Goal: Task Accomplishment & Management: Use online tool/utility

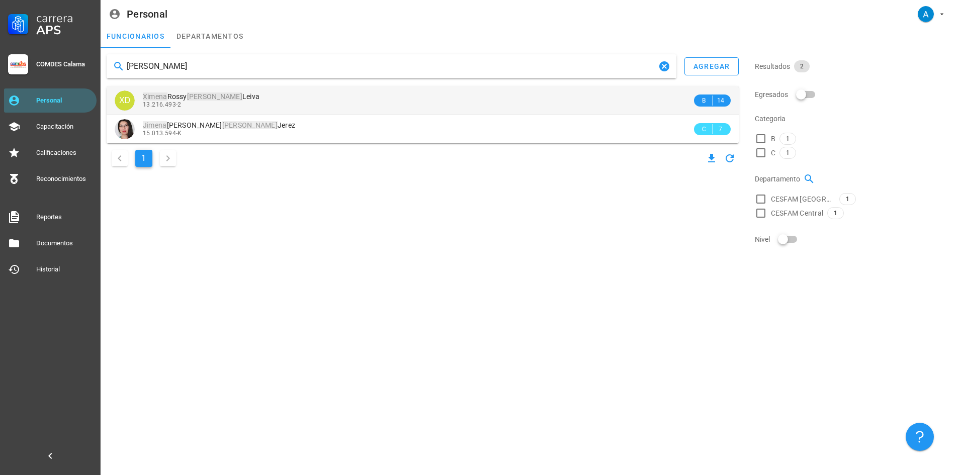
type input "[PERSON_NAME]"
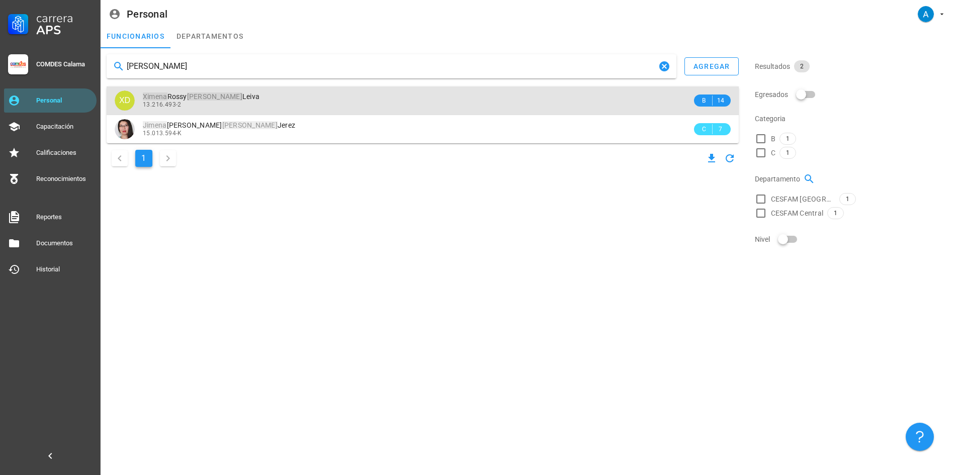
click at [224, 97] on div "[PERSON_NAME]" at bounding box center [417, 97] width 549 height 9
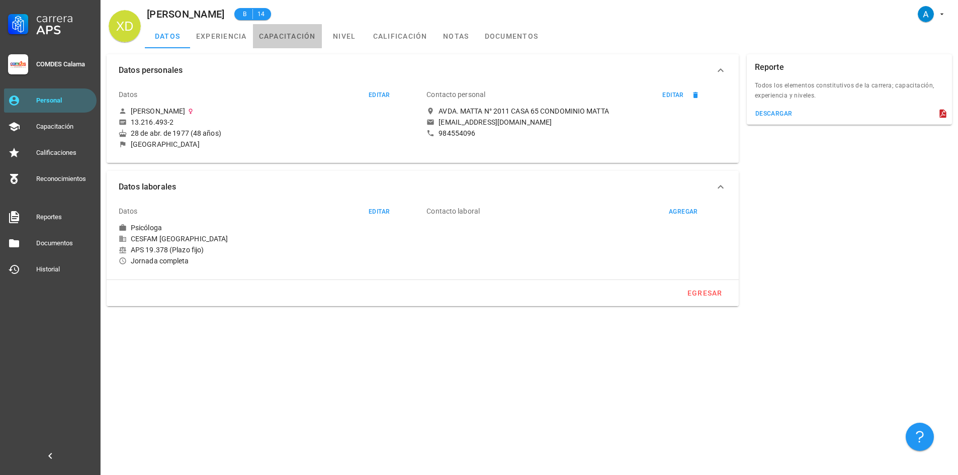
click at [270, 38] on link "capacitación" at bounding box center [287, 36] width 69 height 24
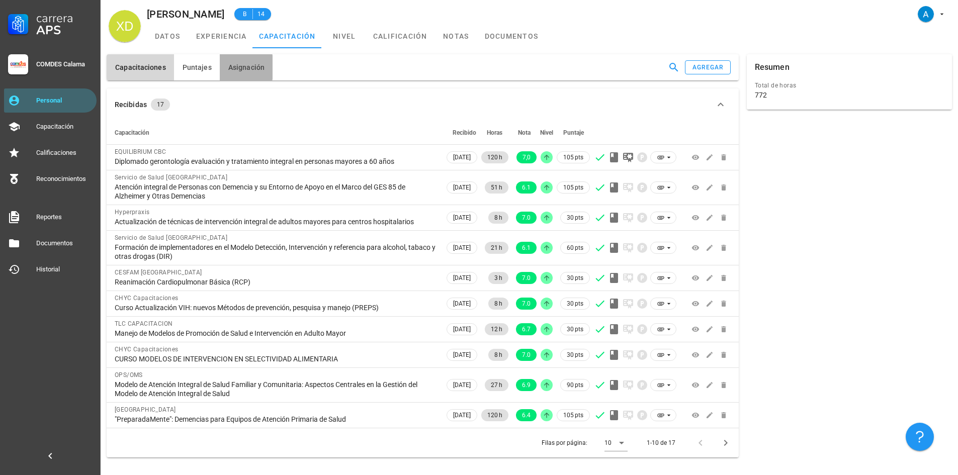
click at [246, 66] on span "Asignación" at bounding box center [246, 67] width 37 height 8
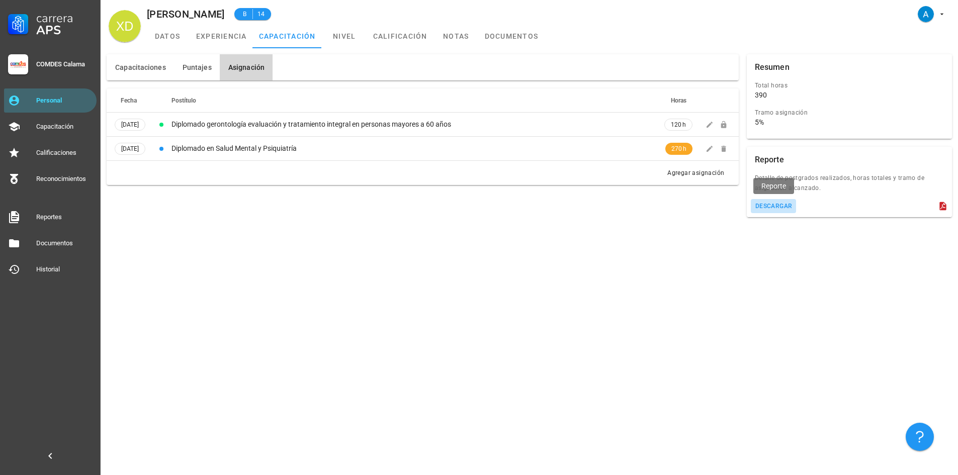
click at [763, 209] on div "descargar" at bounding box center [774, 206] width 38 height 7
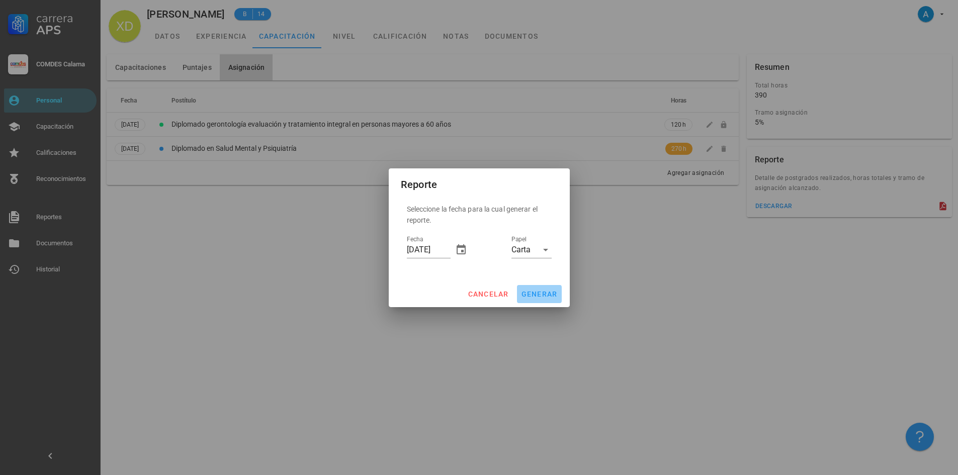
click at [526, 295] on span "generar" at bounding box center [539, 294] width 37 height 8
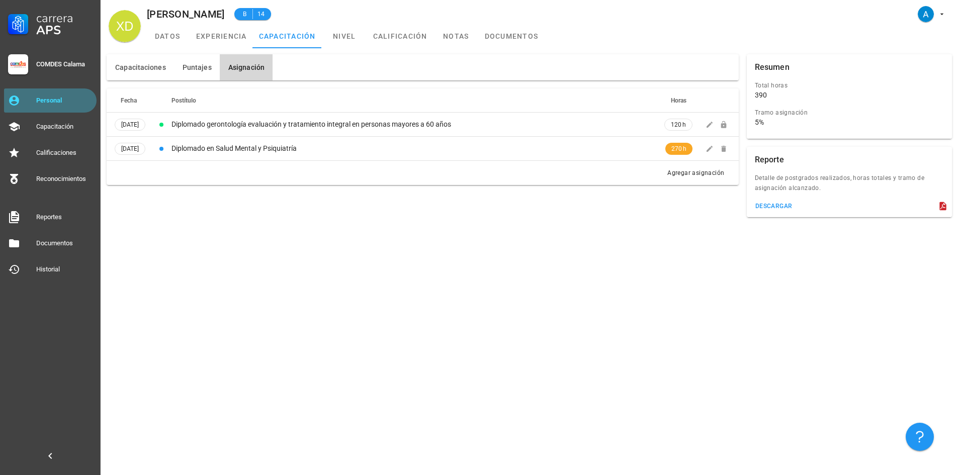
click at [59, 105] on div "Personal" at bounding box center [64, 101] width 56 height 16
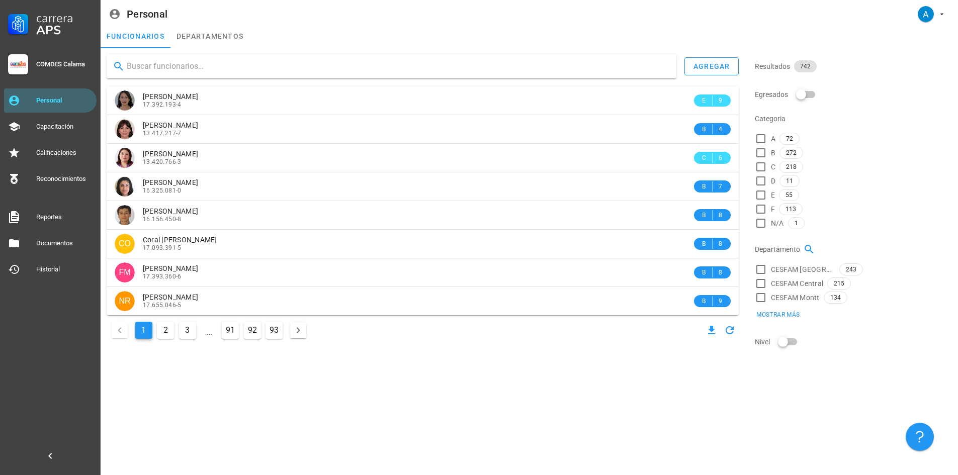
click at [153, 66] on input "text" at bounding box center [398, 66] width 542 height 16
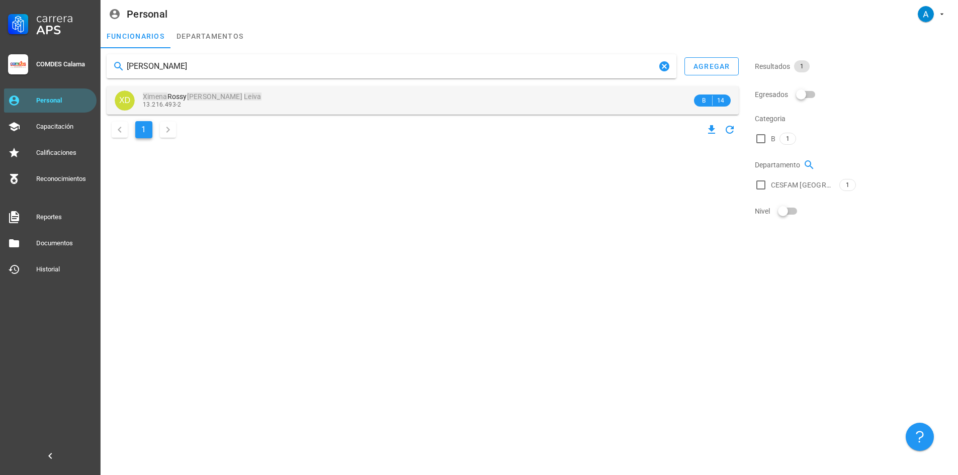
type input "[PERSON_NAME]"
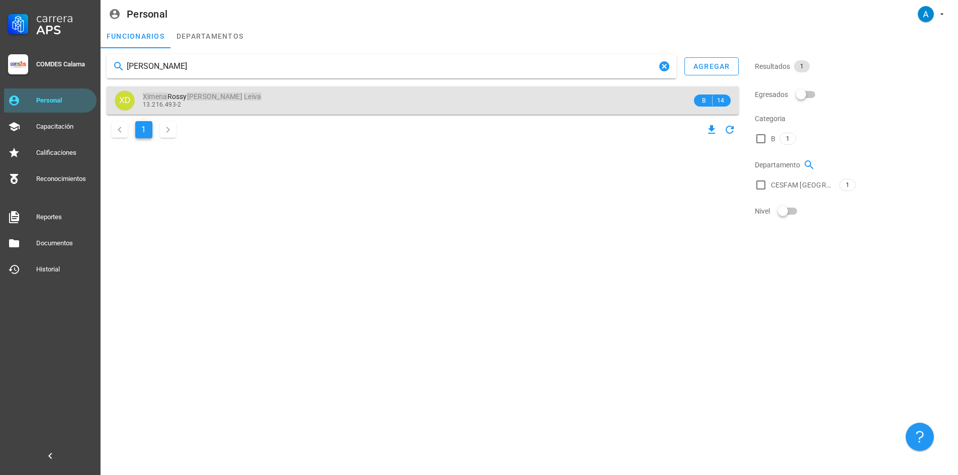
click at [205, 100] on span "[PERSON_NAME]" at bounding box center [202, 97] width 119 height 8
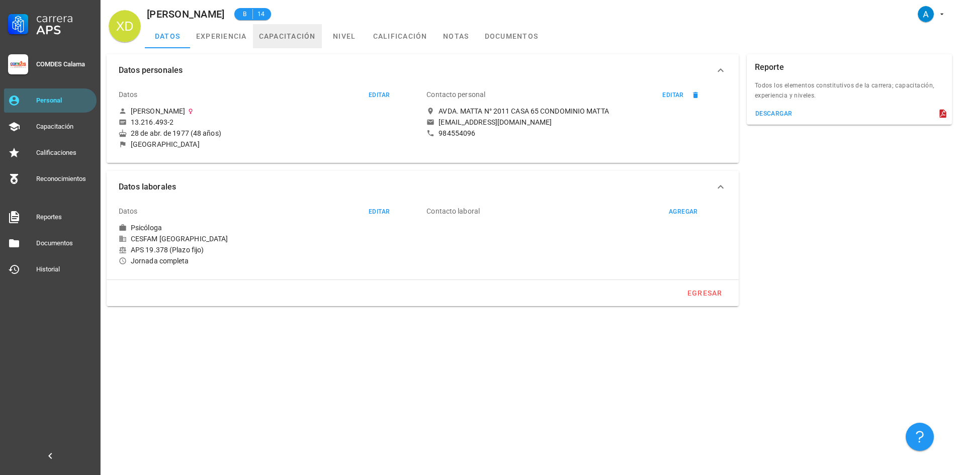
click at [275, 36] on link "capacitación" at bounding box center [287, 36] width 69 height 24
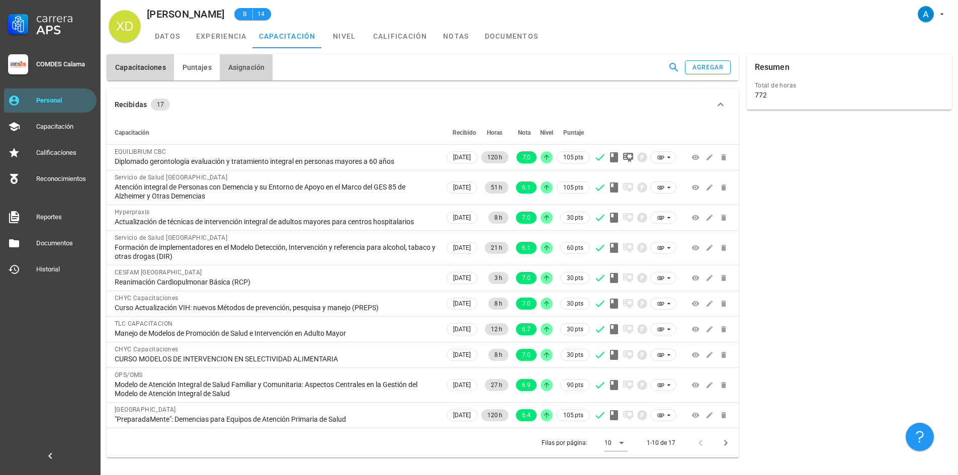
click at [260, 65] on span "Asignación" at bounding box center [246, 67] width 37 height 8
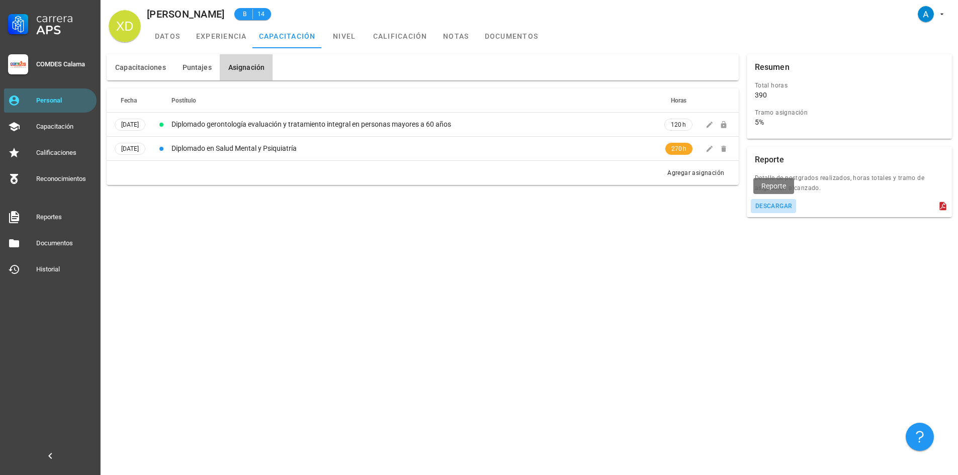
click at [789, 207] on div "descargar" at bounding box center [774, 206] width 38 height 7
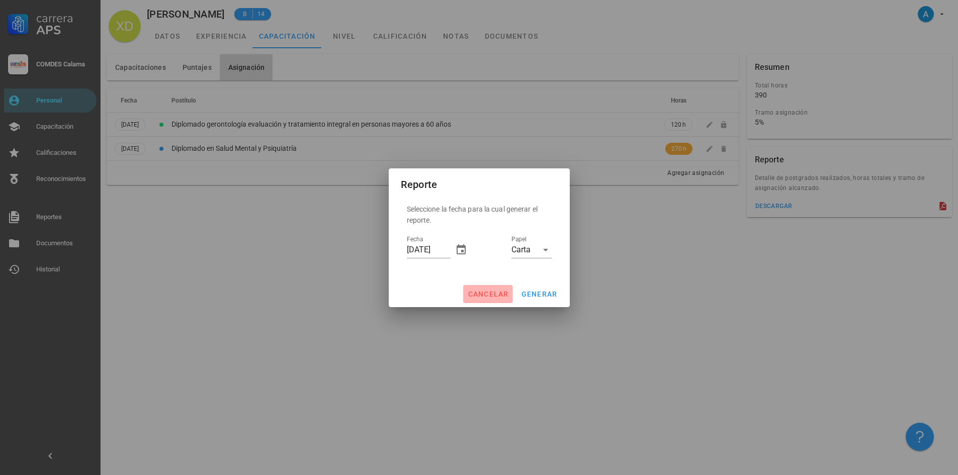
click at [490, 295] on span "cancelar" at bounding box center [487, 294] width 41 height 8
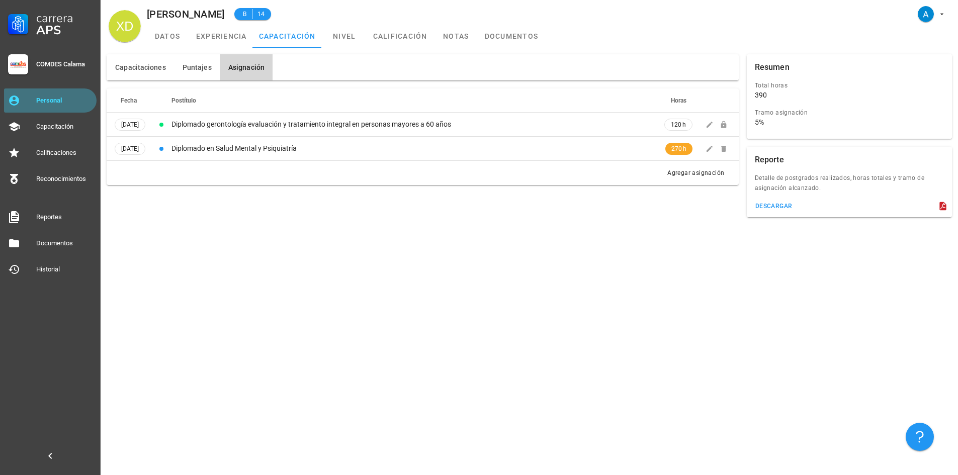
click at [60, 110] on link "Personal" at bounding box center [50, 101] width 93 height 24
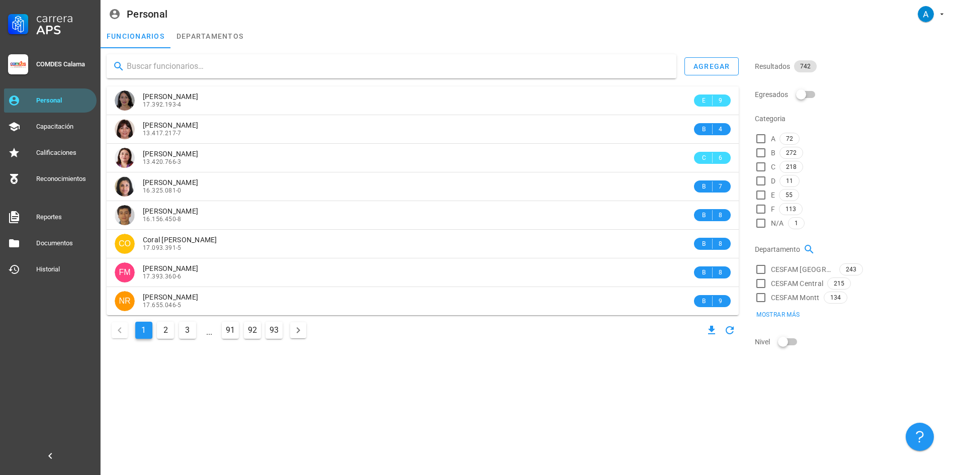
click at [216, 67] on input "text" at bounding box center [398, 66] width 542 height 16
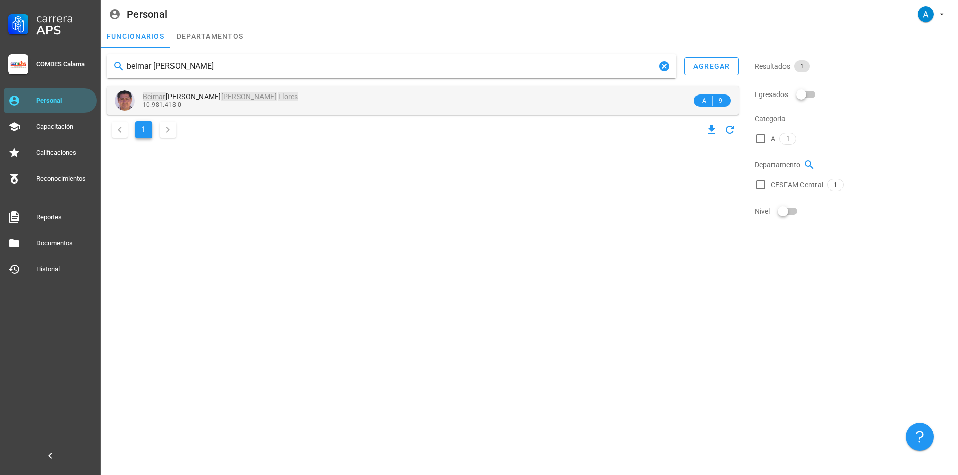
type input "beimar [PERSON_NAME]"
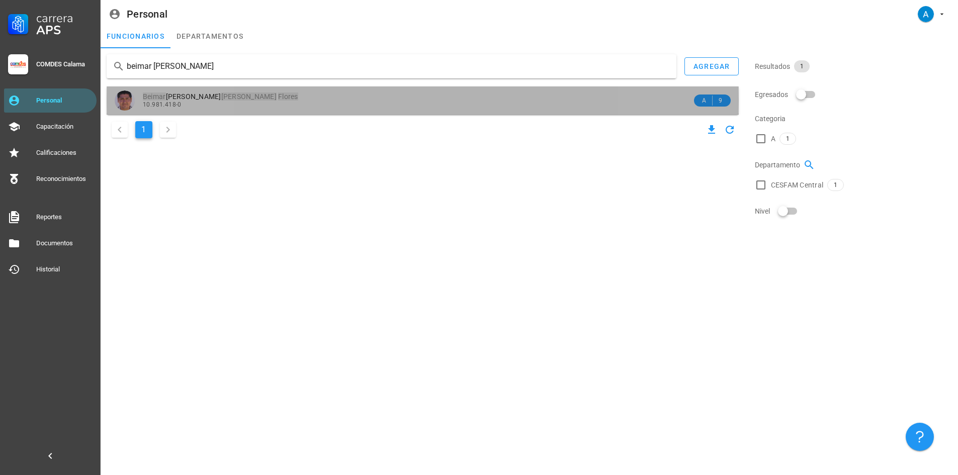
click at [278, 97] on mark "Flores" at bounding box center [288, 97] width 20 height 8
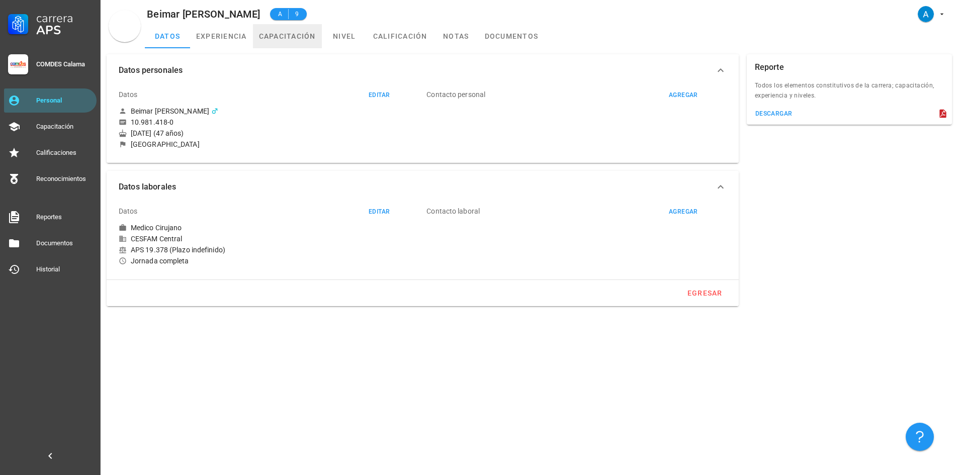
click at [287, 37] on link "capacitación" at bounding box center [287, 36] width 69 height 24
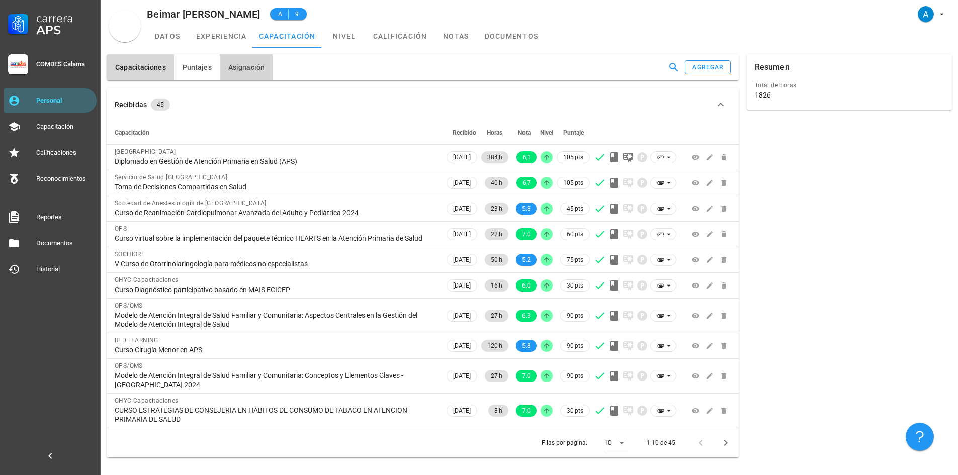
click at [259, 66] on span "Asignación" at bounding box center [246, 67] width 37 height 8
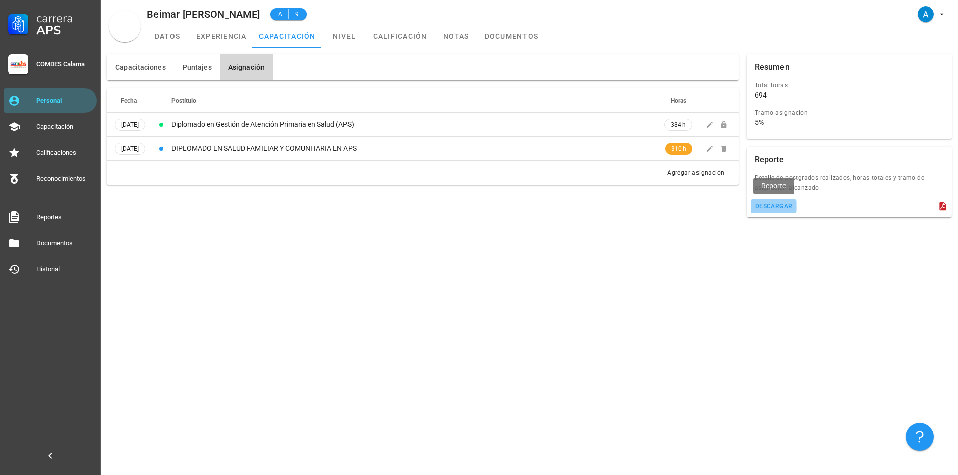
click at [767, 210] on button "descargar" at bounding box center [774, 206] width 46 height 14
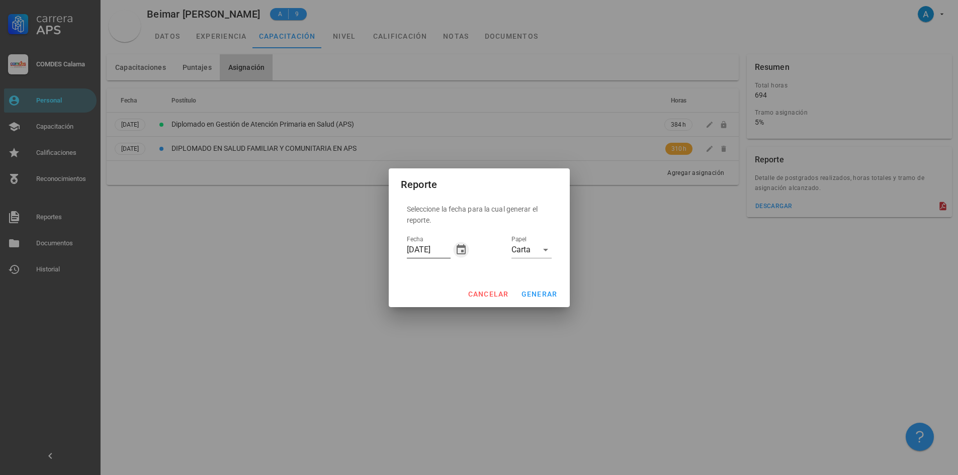
click at [462, 251] on icon "button" at bounding box center [461, 249] width 9 height 10
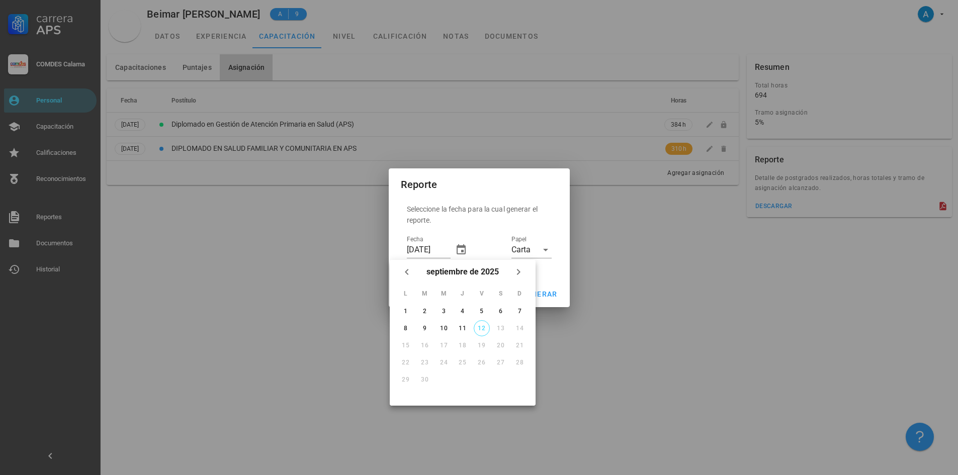
click at [360, 275] on div at bounding box center [479, 237] width 958 height 475
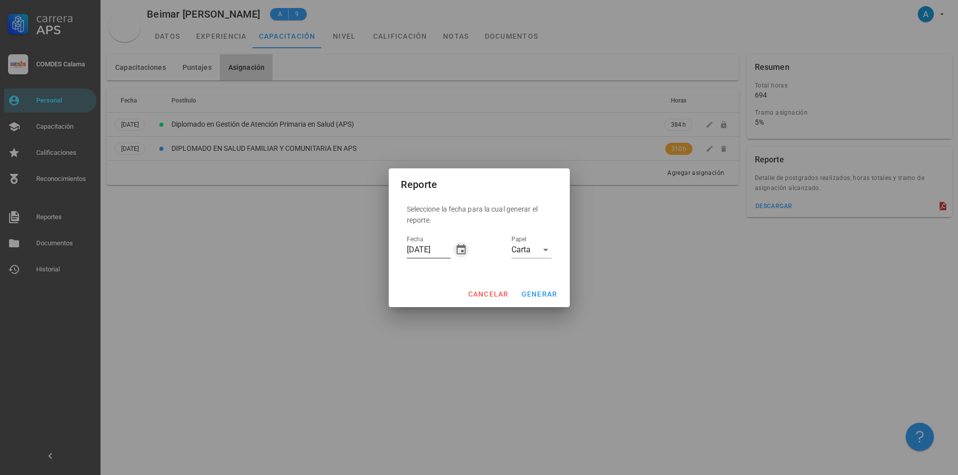
click at [463, 252] on icon "button" at bounding box center [461, 249] width 9 height 10
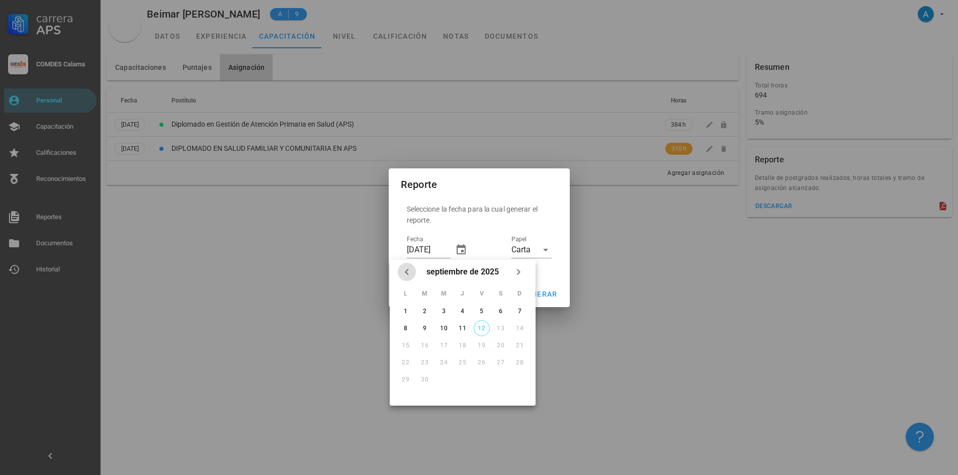
click at [407, 270] on icon "Mes anterior" at bounding box center [407, 272] width 4 height 6
click at [522, 378] on div "31" at bounding box center [520, 379] width 16 height 7
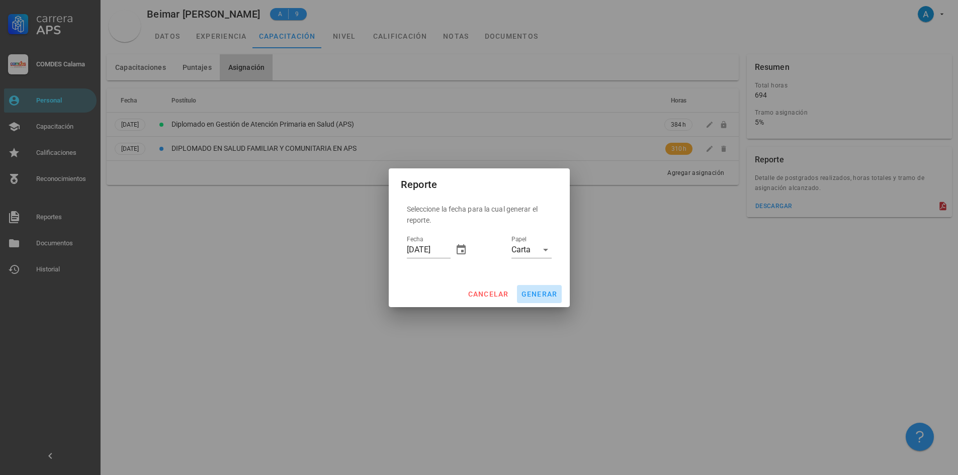
click at [548, 296] on span "generar" at bounding box center [539, 294] width 37 height 8
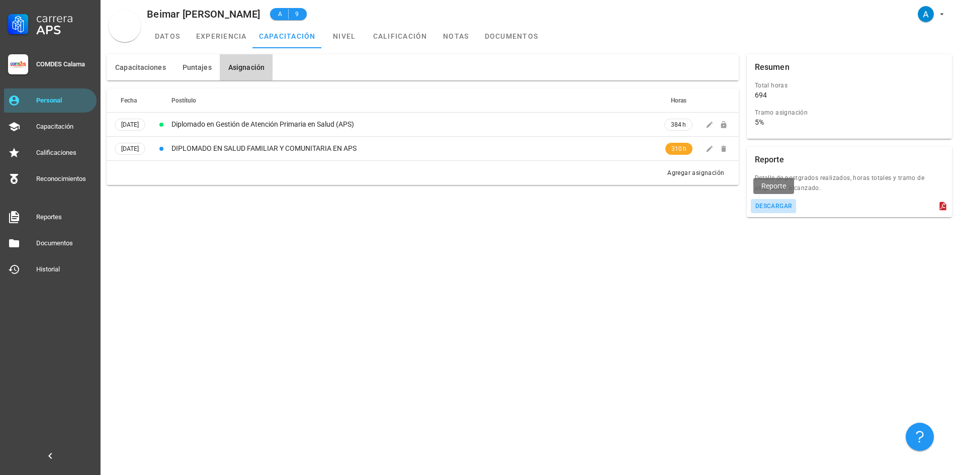
click at [780, 204] on div "descargar" at bounding box center [774, 206] width 38 height 7
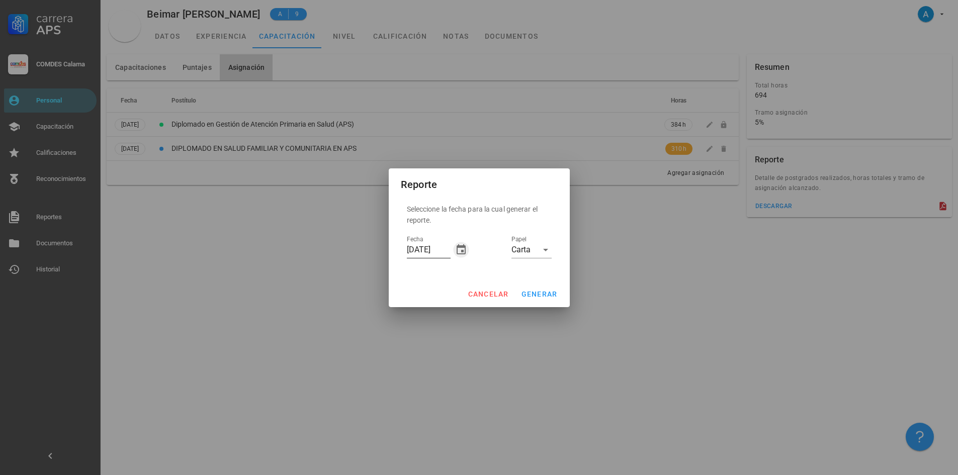
click at [463, 251] on icon "button" at bounding box center [461, 249] width 9 height 10
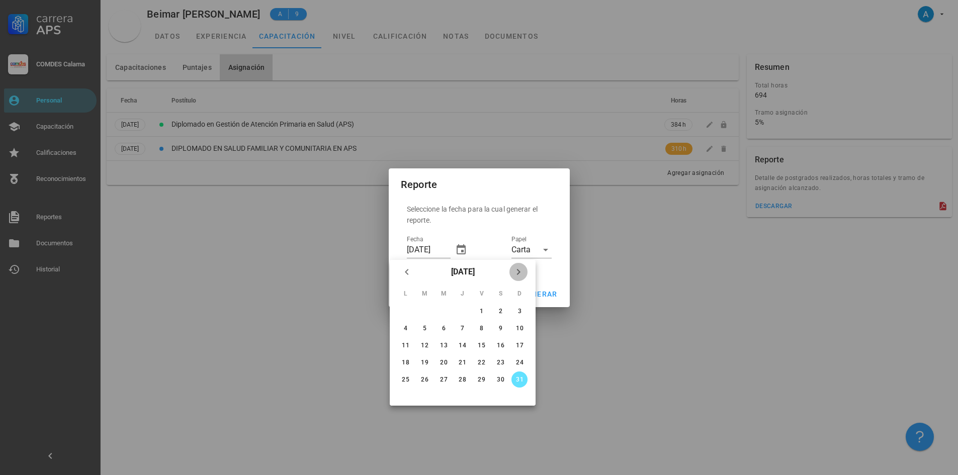
click at [521, 270] on icon "Próximo mes" at bounding box center [519, 272] width 12 height 12
click at [405, 274] on icon "Mes anterior" at bounding box center [407, 272] width 12 height 12
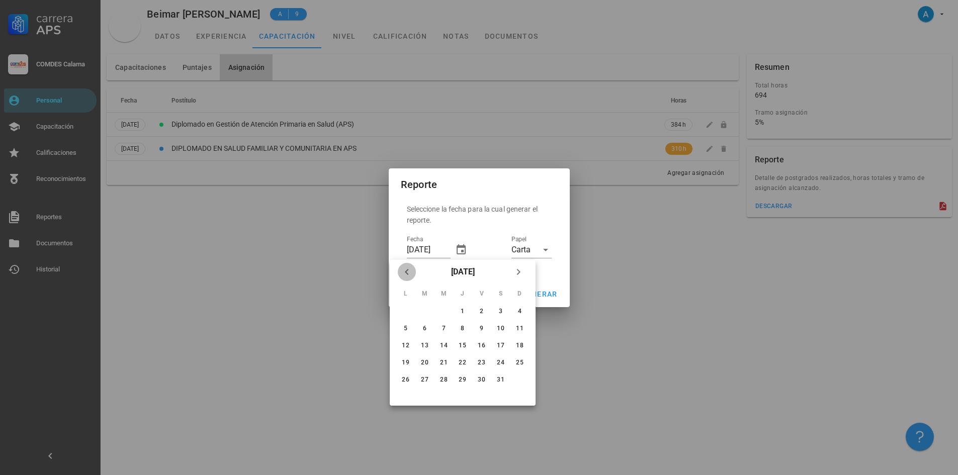
click at [405, 274] on icon "Mes anterior" at bounding box center [407, 272] width 12 height 12
click at [518, 271] on icon "Próximo mes" at bounding box center [519, 272] width 12 height 12
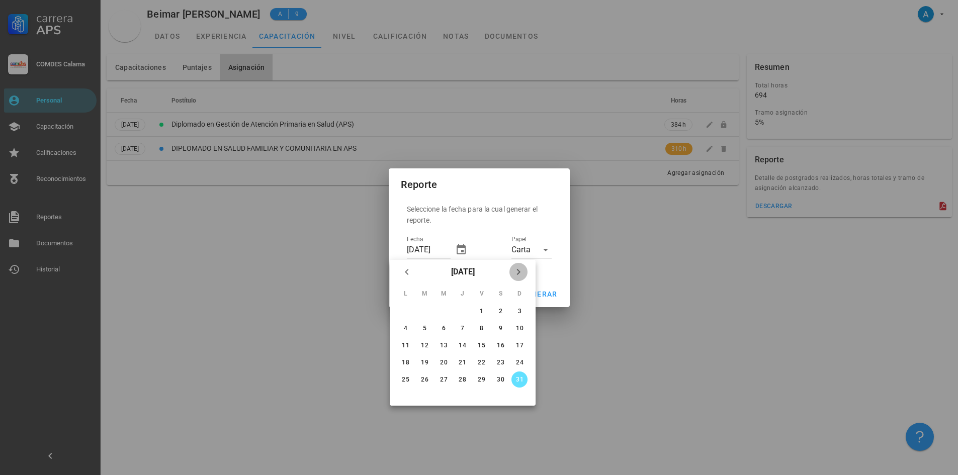
click at [518, 271] on icon "Próximo mes" at bounding box center [519, 272] width 12 height 12
click at [482, 328] on div "12" at bounding box center [481, 328] width 15 height 7
type input "[DATE]"
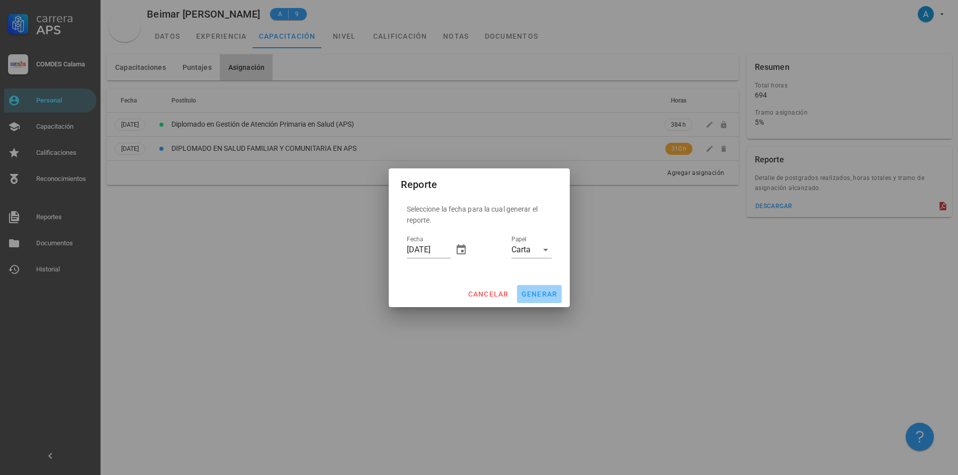
click at [541, 290] on span "generar" at bounding box center [539, 294] width 37 height 8
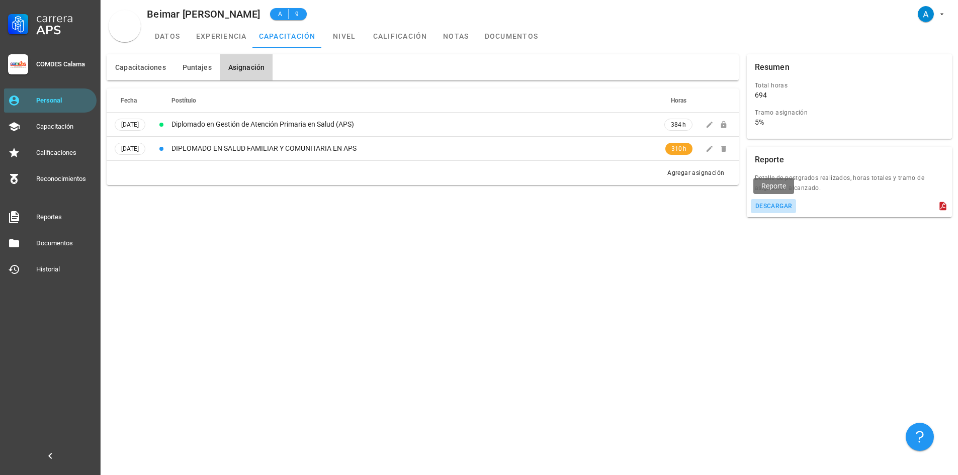
click at [771, 202] on button "descargar" at bounding box center [774, 206] width 46 height 14
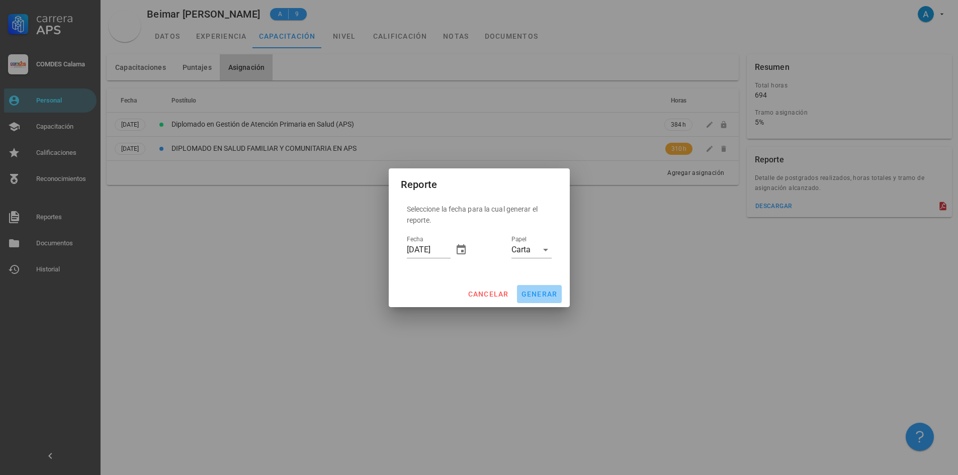
click at [525, 294] on span "generar" at bounding box center [539, 294] width 37 height 8
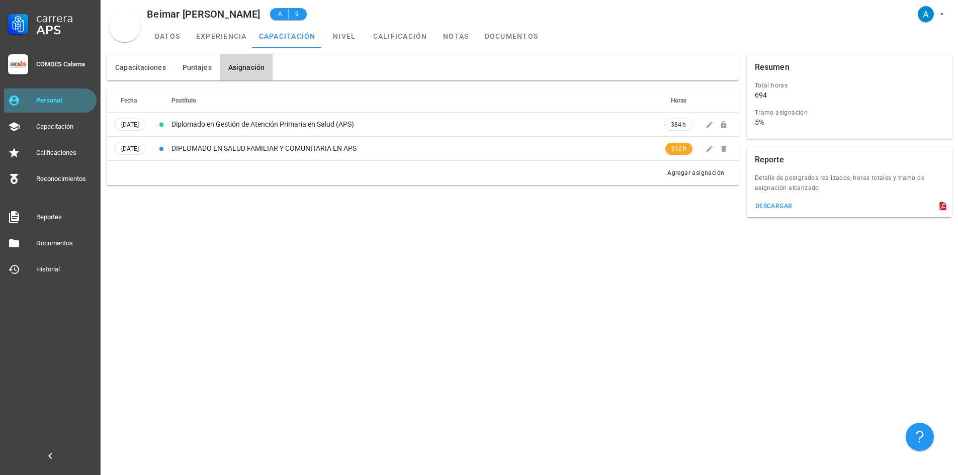
click at [75, 98] on div "Personal" at bounding box center [64, 101] width 56 height 8
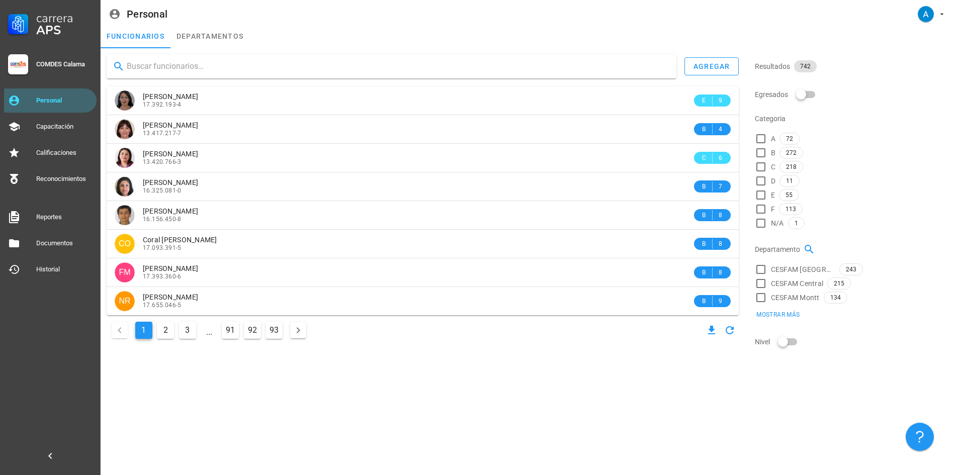
click at [161, 64] on input "text" at bounding box center [398, 66] width 542 height 16
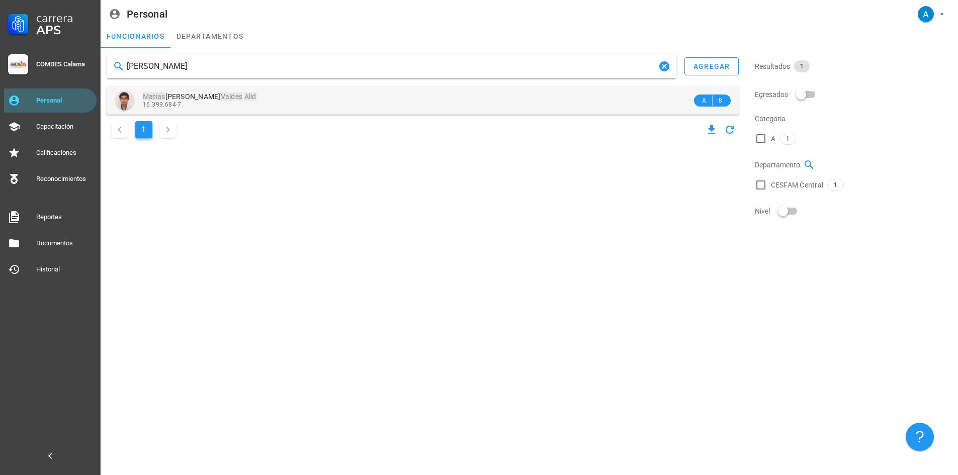
type input "[PERSON_NAME]"
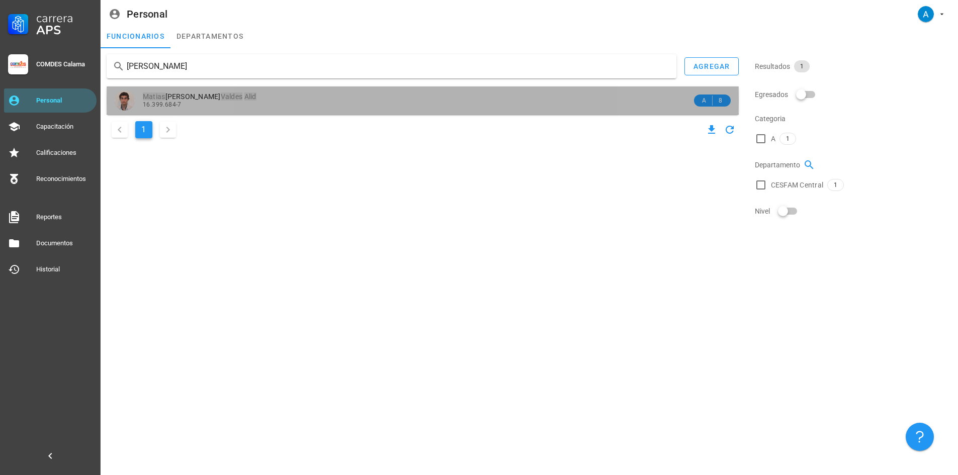
click at [182, 105] on div "16.399.684-7" at bounding box center [417, 104] width 549 height 7
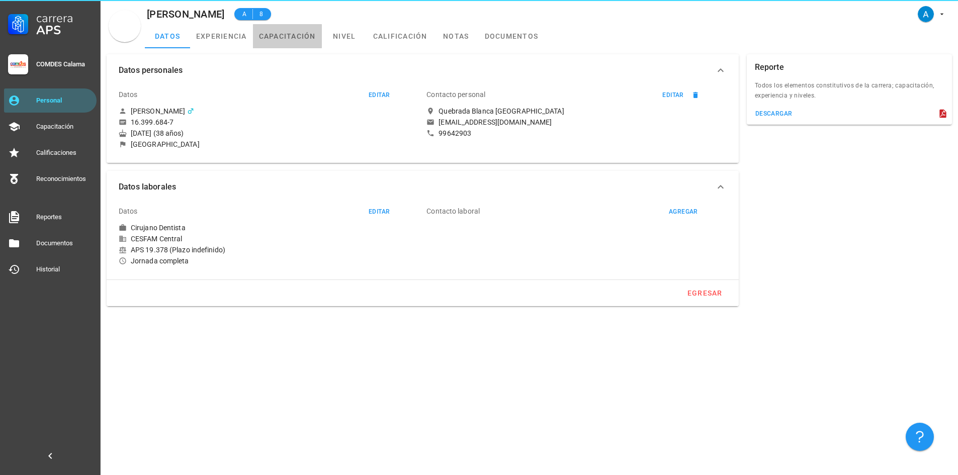
click at [281, 37] on link "capacitación" at bounding box center [287, 36] width 69 height 24
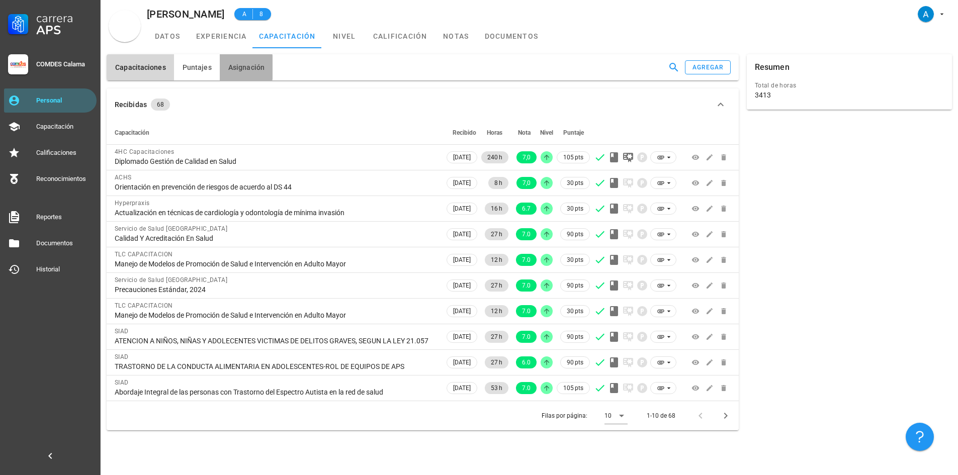
click at [253, 67] on span "Asignación" at bounding box center [246, 67] width 37 height 8
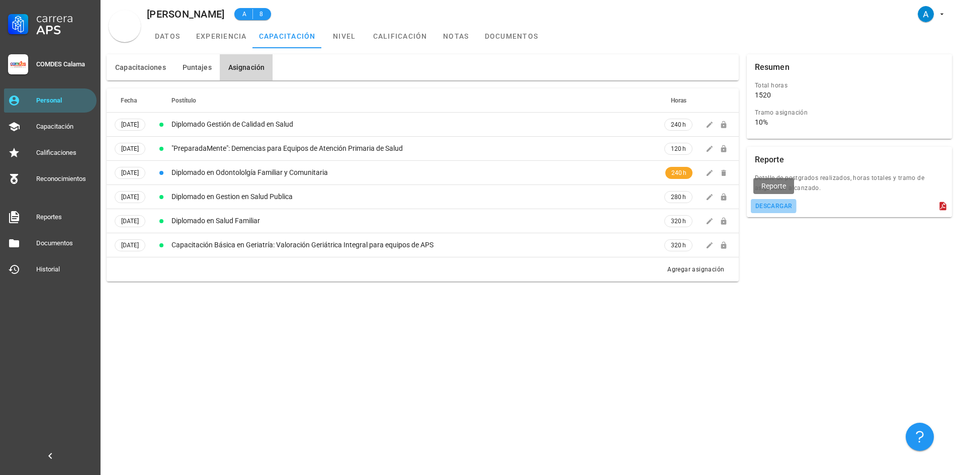
click at [775, 201] on button "descargar" at bounding box center [774, 206] width 46 height 14
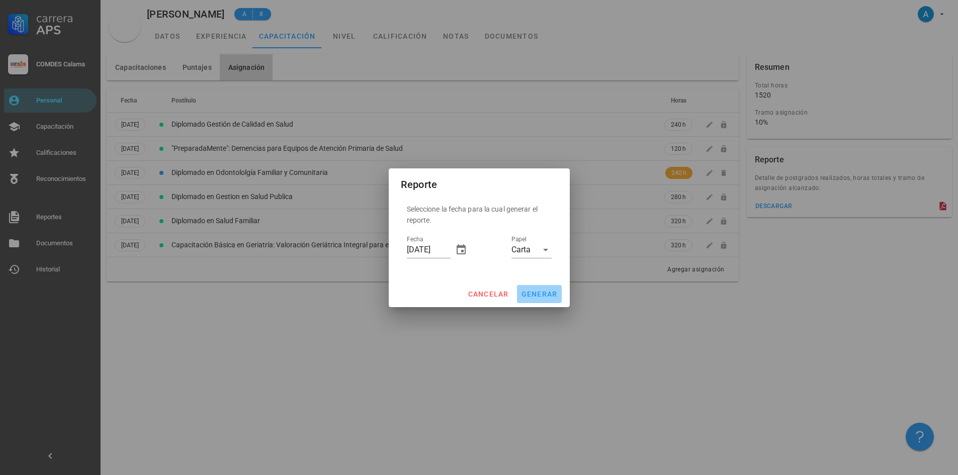
click at [542, 297] on span "generar" at bounding box center [539, 294] width 37 height 8
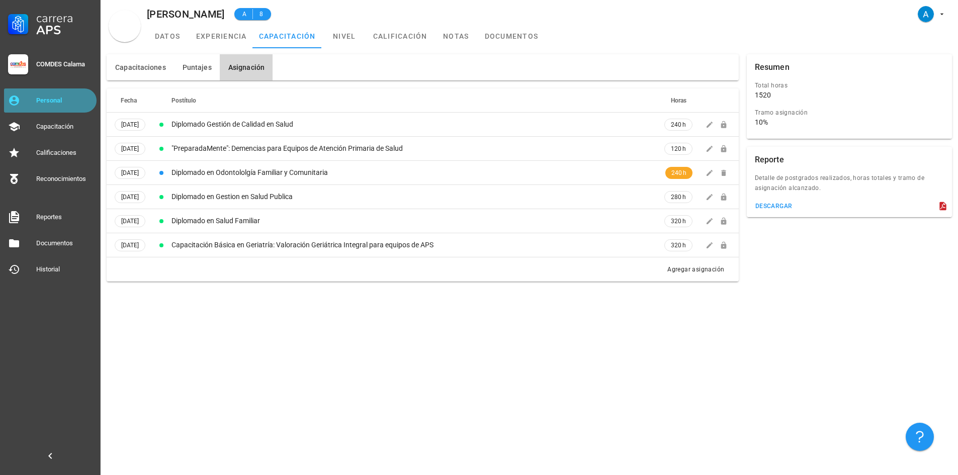
click at [67, 106] on div "Personal" at bounding box center [64, 101] width 56 height 16
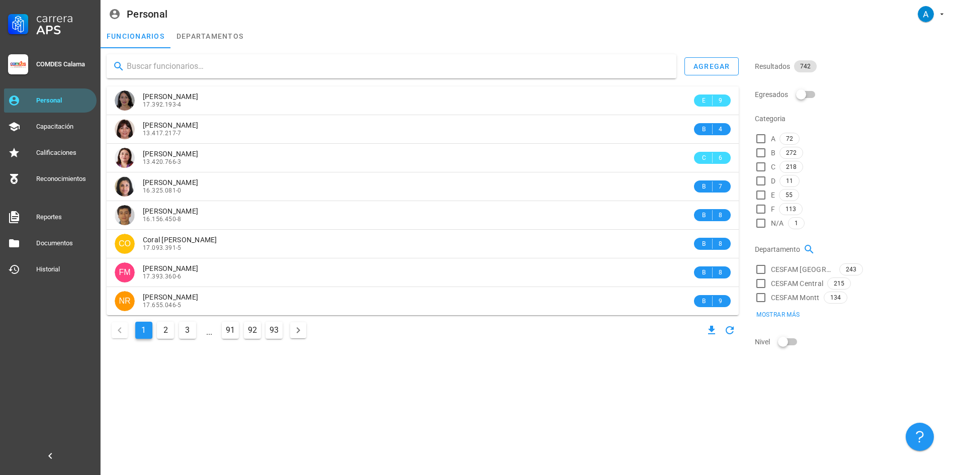
click at [202, 69] on input "text" at bounding box center [398, 66] width 542 height 16
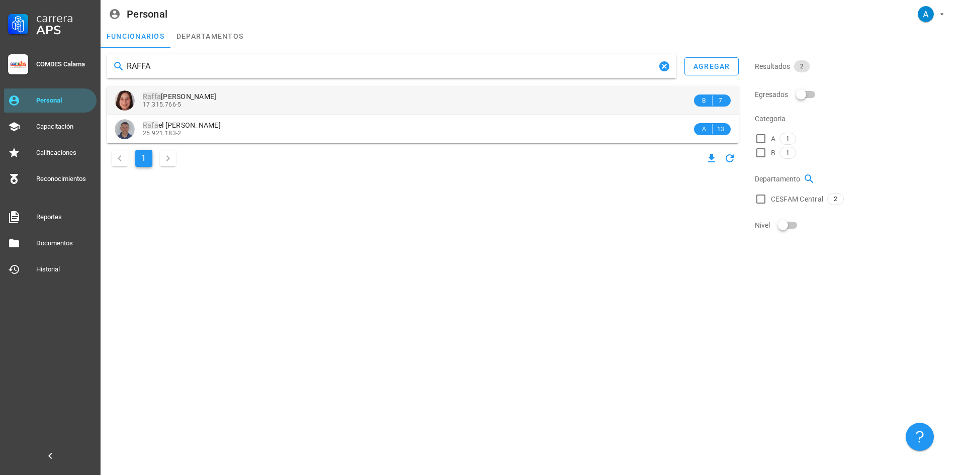
type input "RAFFA"
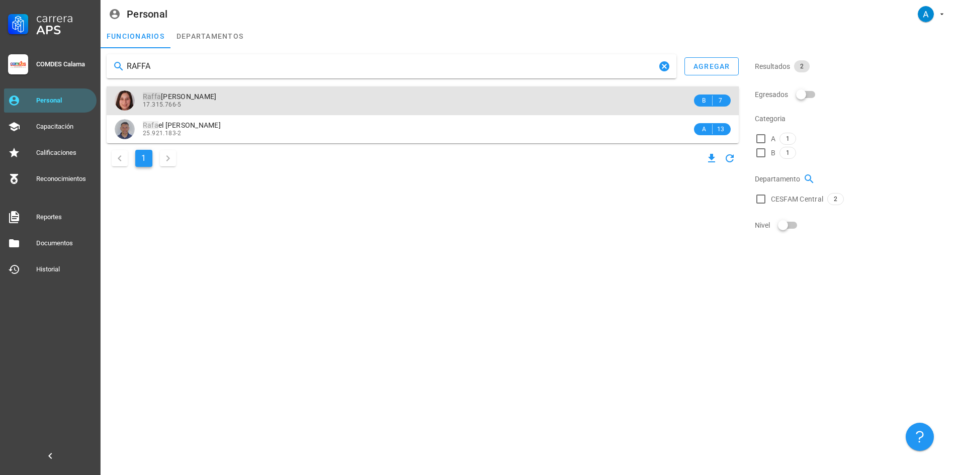
click at [217, 99] on span "Raffa ella [PERSON_NAME]" at bounding box center [180, 97] width 74 height 8
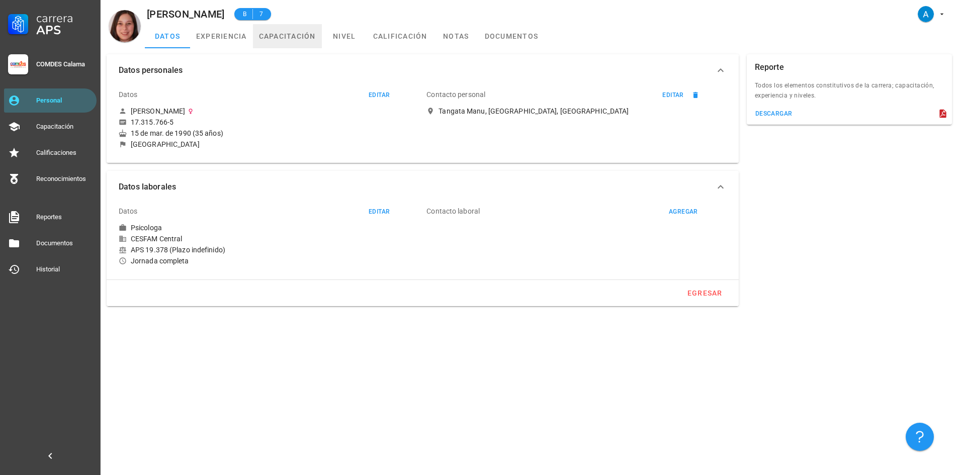
click at [308, 36] on link "capacitación" at bounding box center [287, 36] width 69 height 24
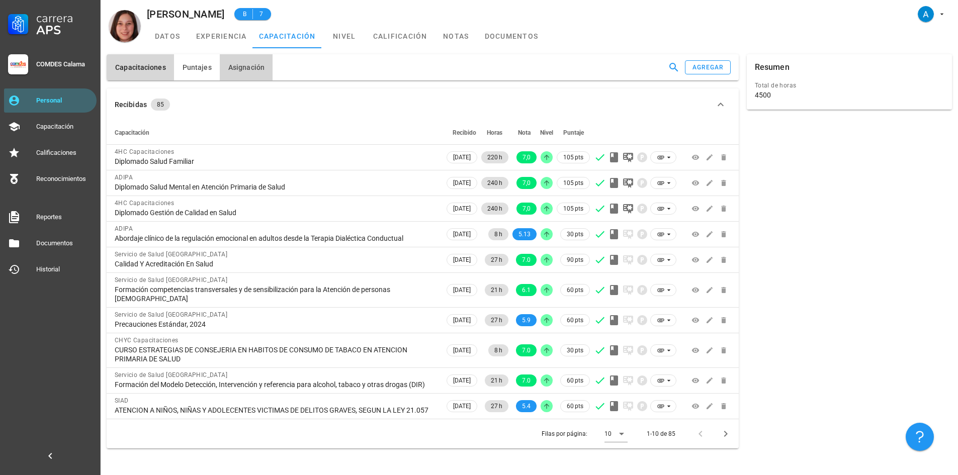
click at [244, 67] on span "Asignación" at bounding box center [246, 67] width 37 height 8
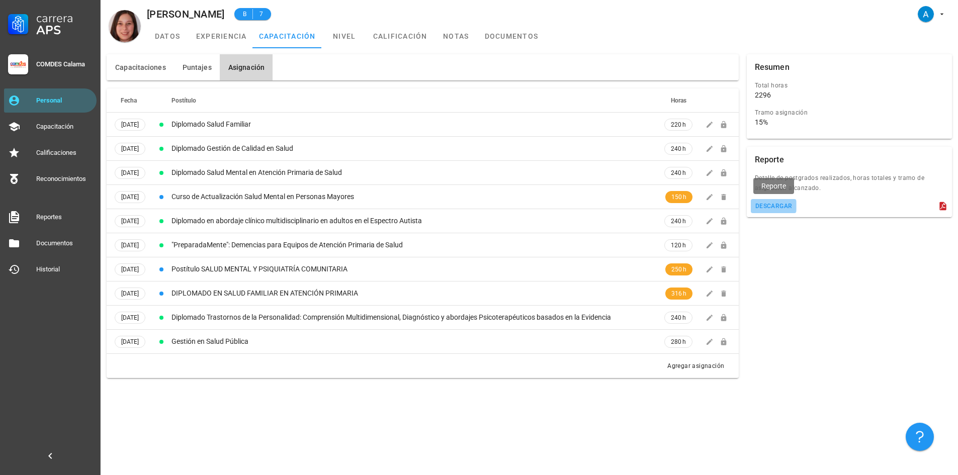
click at [786, 209] on div "descargar" at bounding box center [774, 206] width 38 height 7
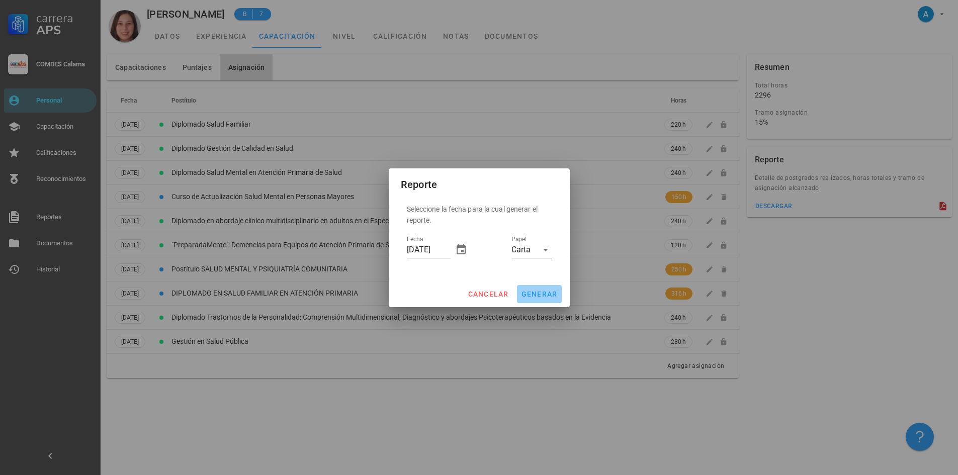
click at [528, 293] on span "generar" at bounding box center [539, 294] width 37 height 8
